Goal: Task Accomplishment & Management: Use online tool/utility

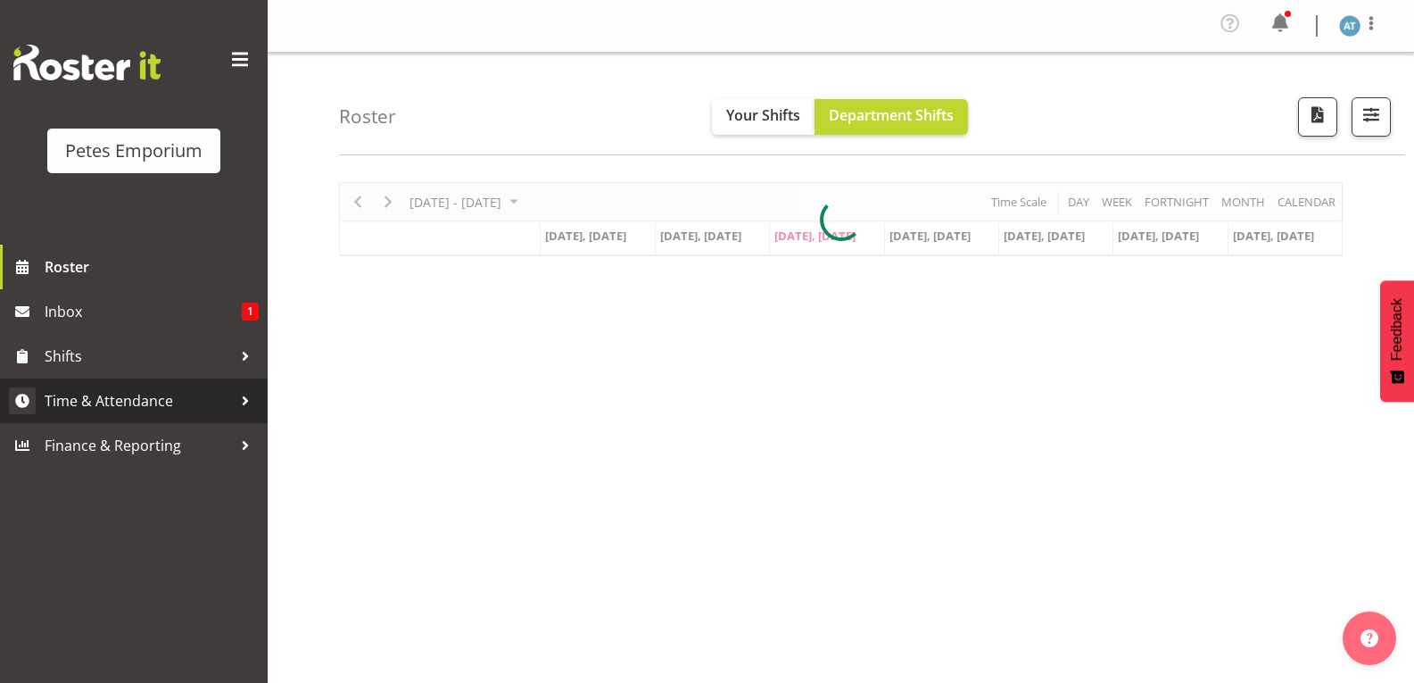
click at [182, 422] on link "Time & Attendance" at bounding box center [134, 400] width 268 height 45
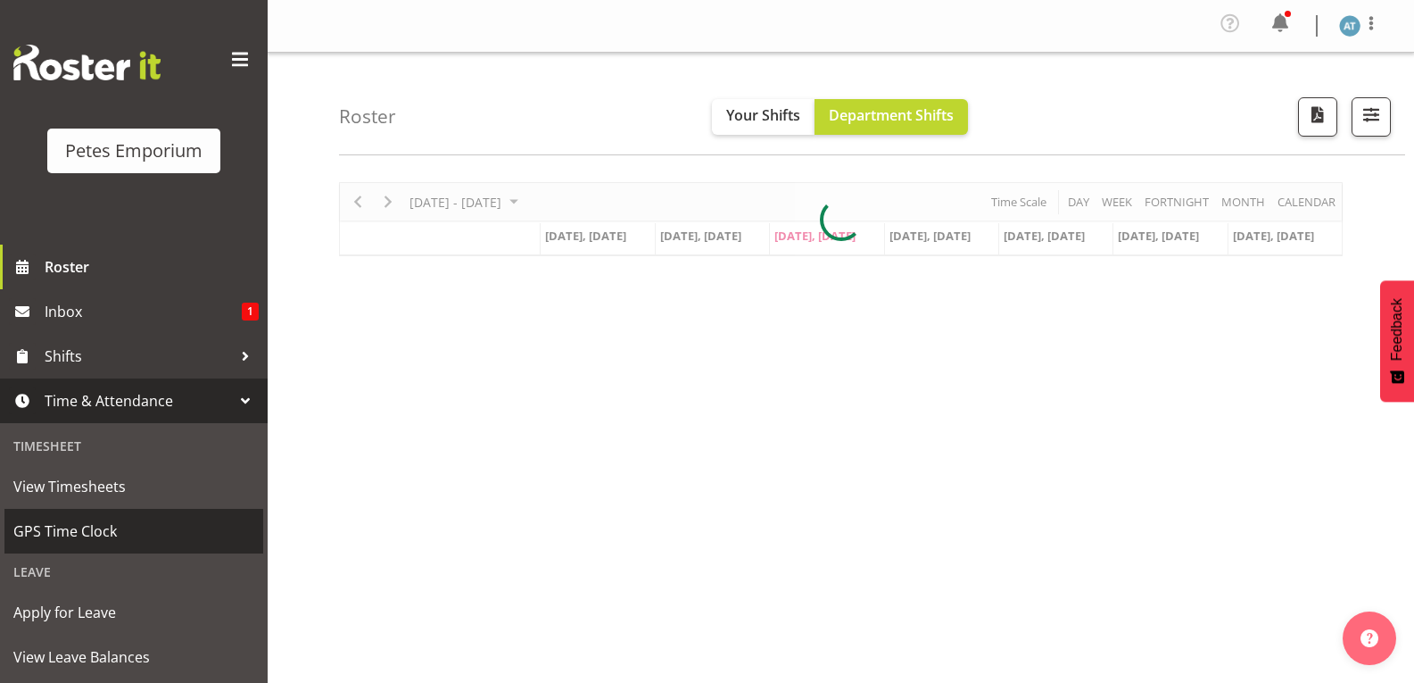
click at [175, 549] on link "GPS Time Clock" at bounding box center [133, 531] width 259 height 45
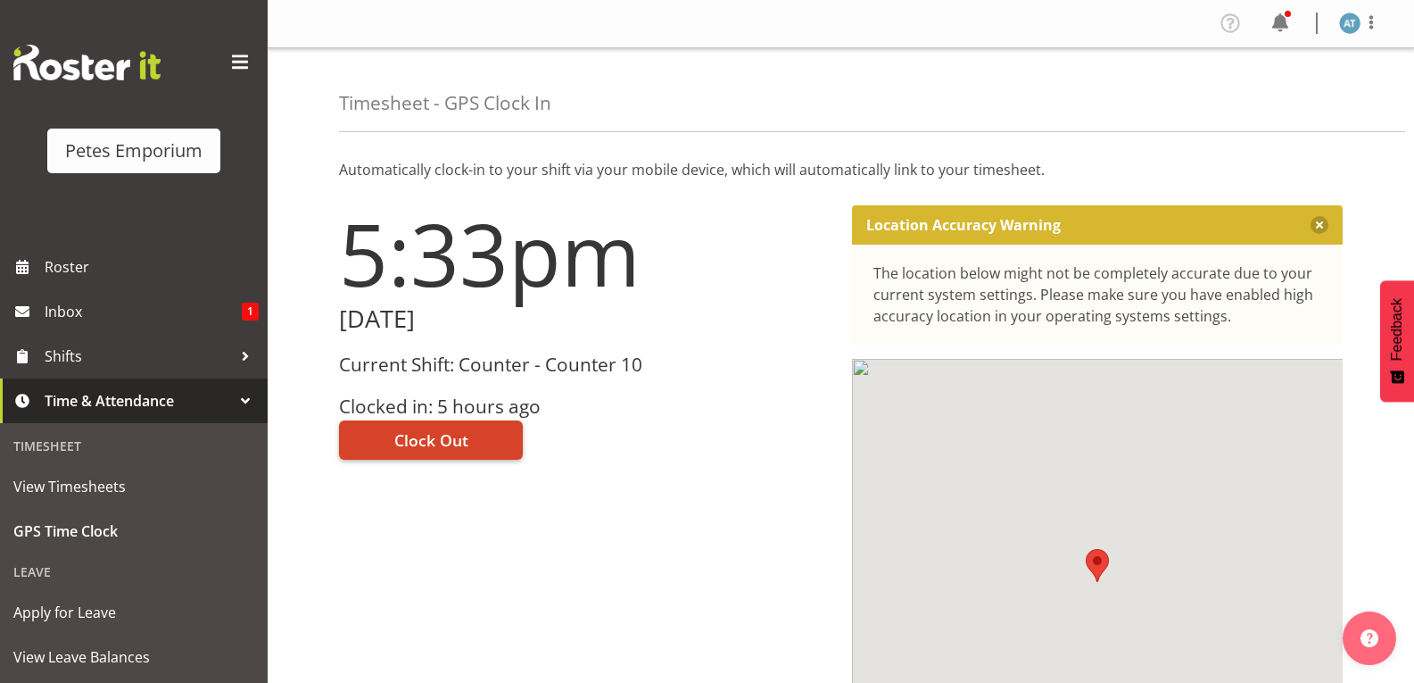
click at [434, 447] on span "Clock Out" at bounding box center [431, 439] width 74 height 23
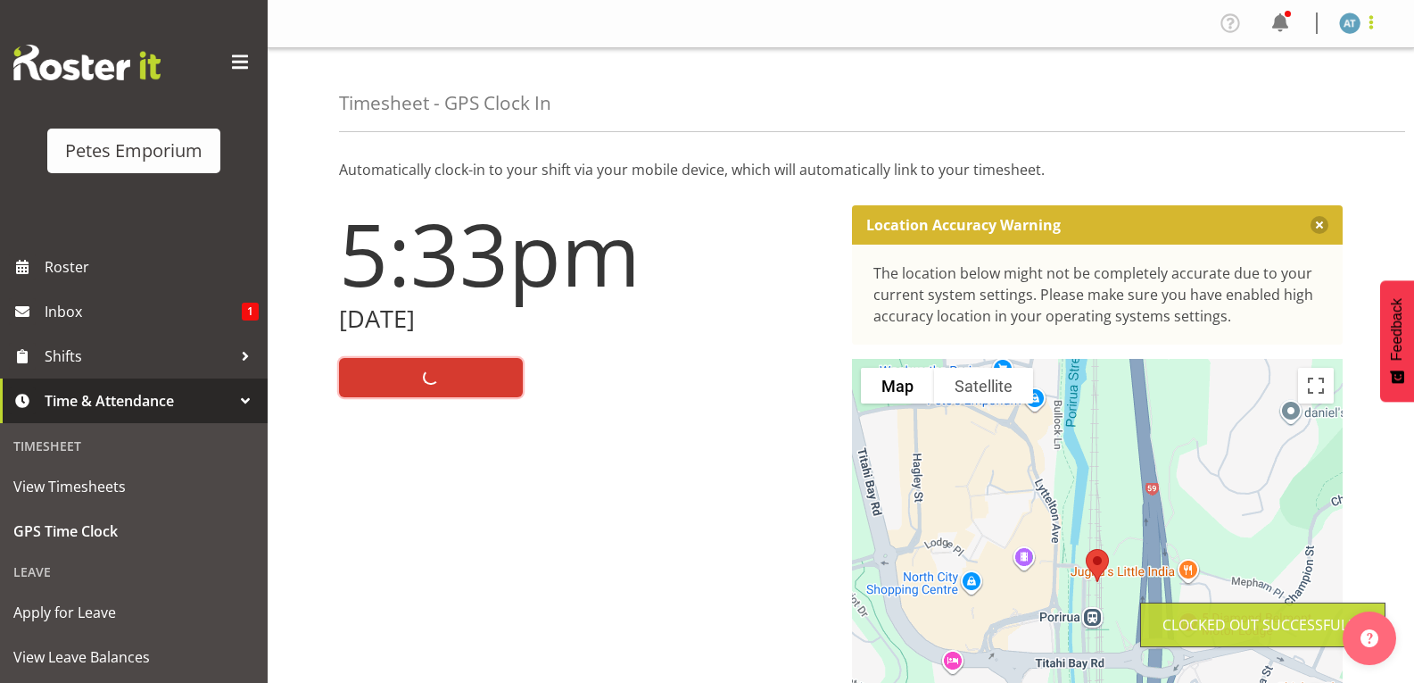
click at [1375, 23] on span at bounding box center [1371, 22] width 21 height 21
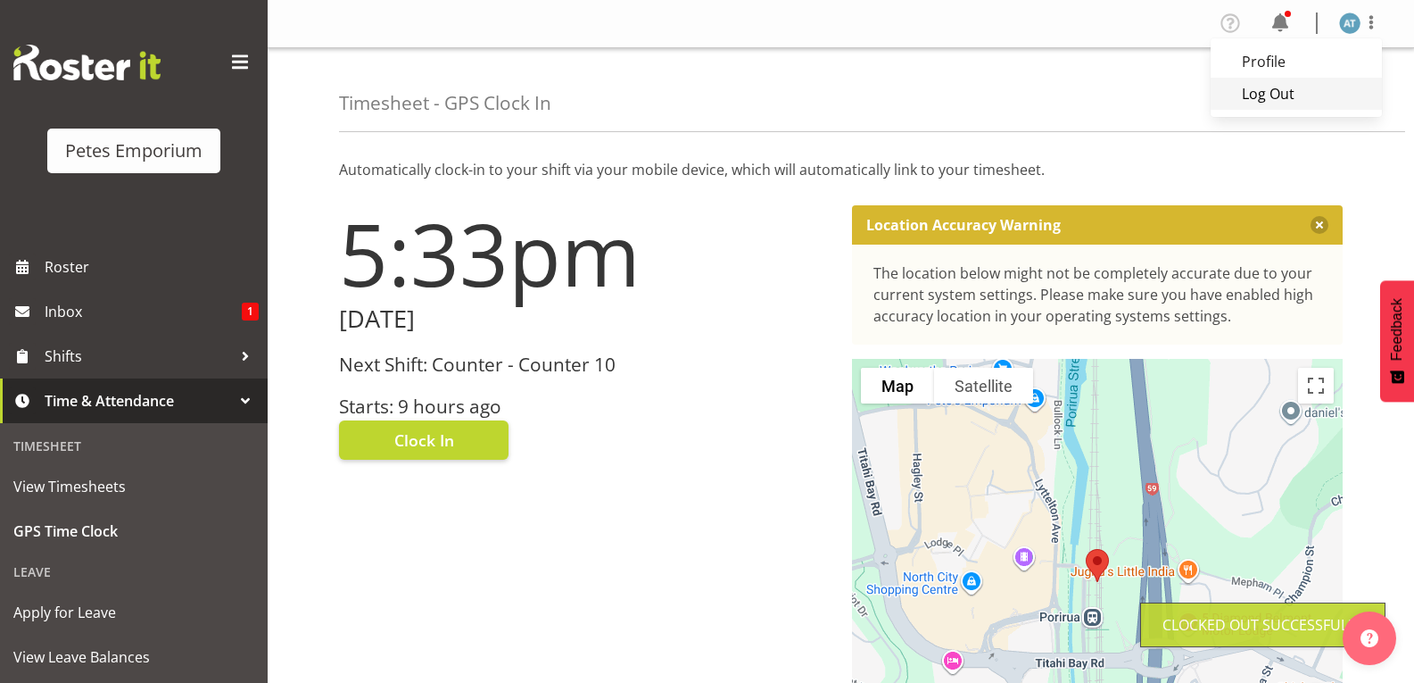
click at [1297, 96] on link "Log Out" at bounding box center [1296, 94] width 171 height 32
